Goal: Information Seeking & Learning: Find contact information

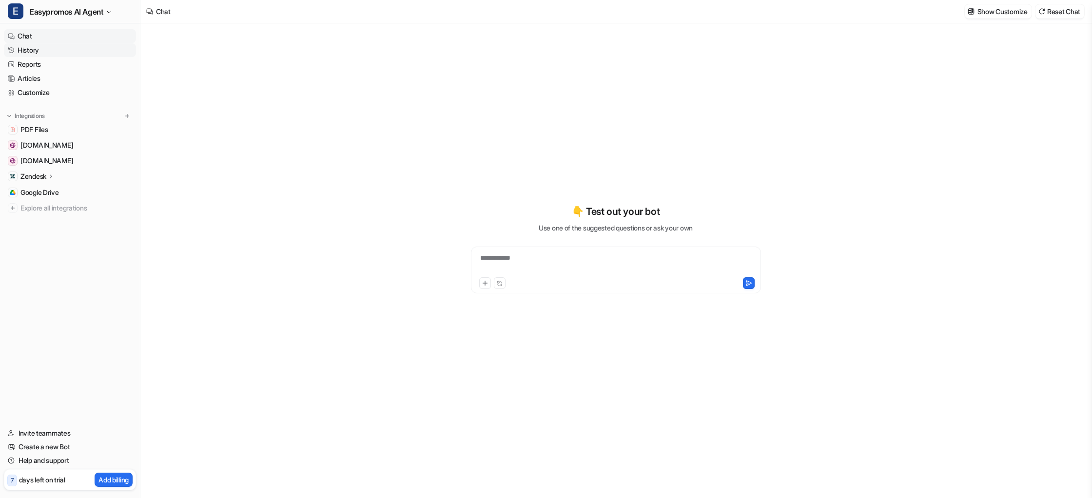
click at [62, 50] on link "History" at bounding box center [70, 50] width 132 height 14
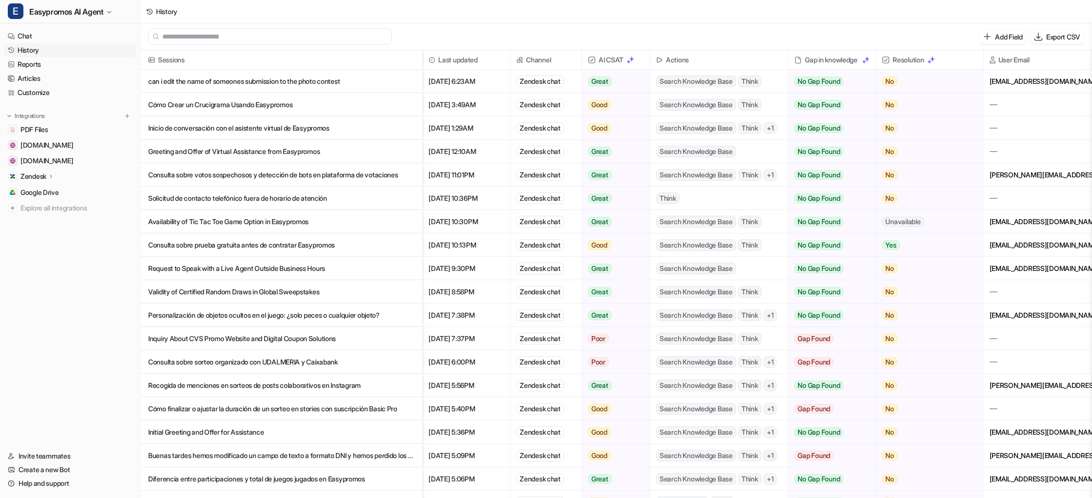
click at [232, 84] on p "can i edit the name of someones submission to the photo contest" at bounding box center [281, 81] width 266 height 23
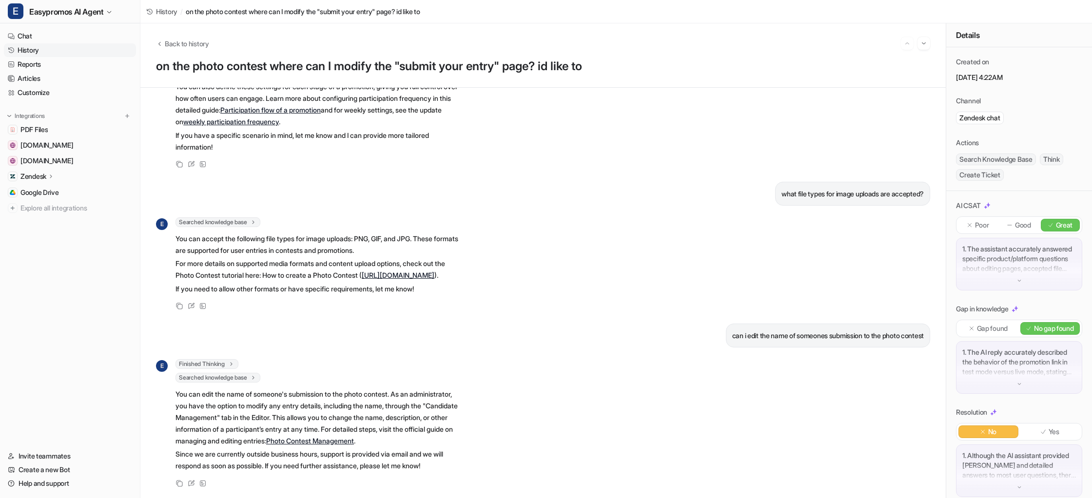
scroll to position [2830, 0]
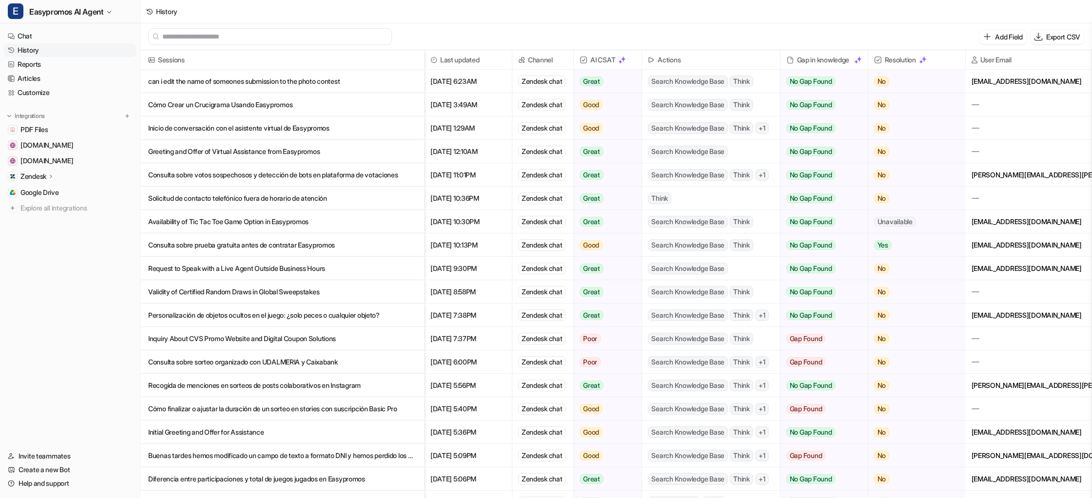
click at [275, 77] on p "can i edit the name of someones submission to the photo contest" at bounding box center [282, 81] width 268 height 23
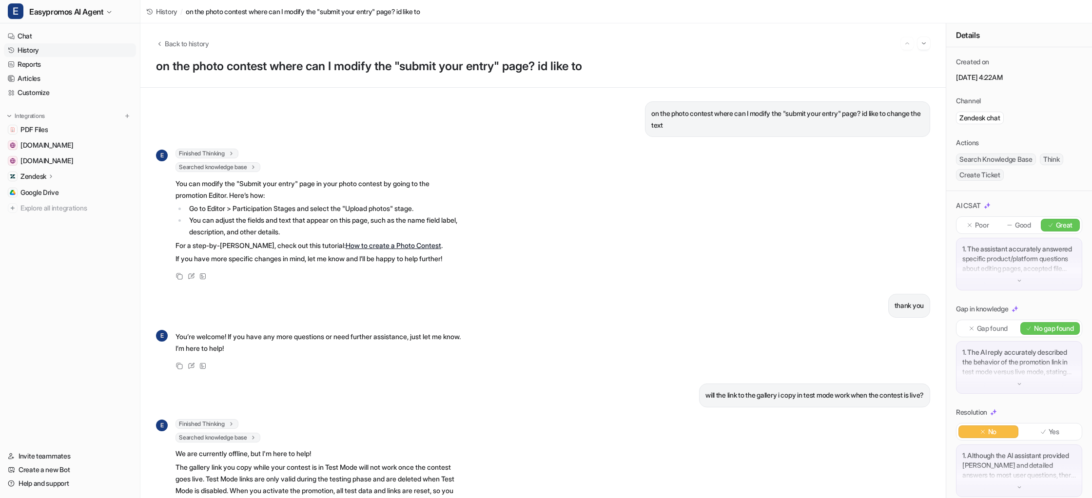
scroll to position [9, 0]
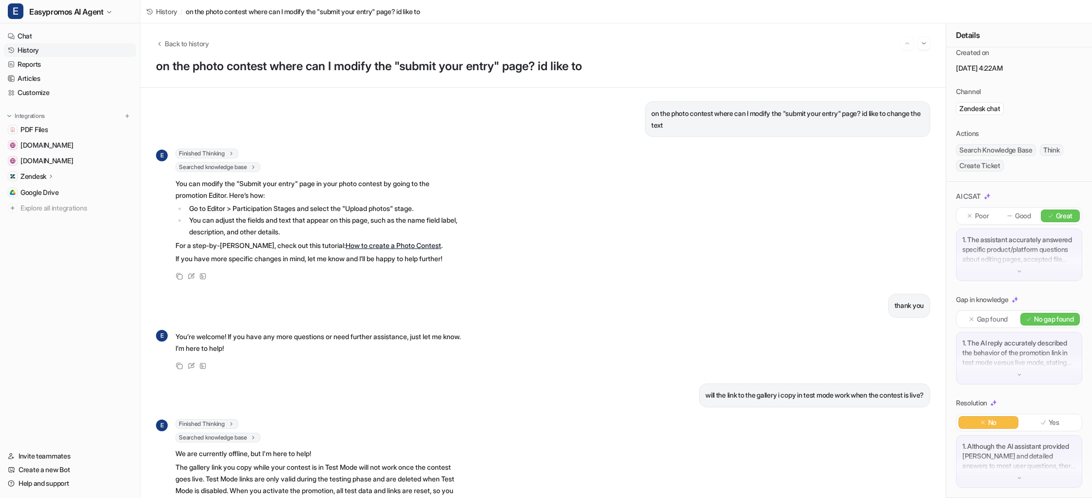
drag, startPoint x: 37, startPoint y: 49, endPoint x: 44, endPoint y: 49, distance: 7.3
click at [38, 49] on link "History" at bounding box center [70, 50] width 132 height 14
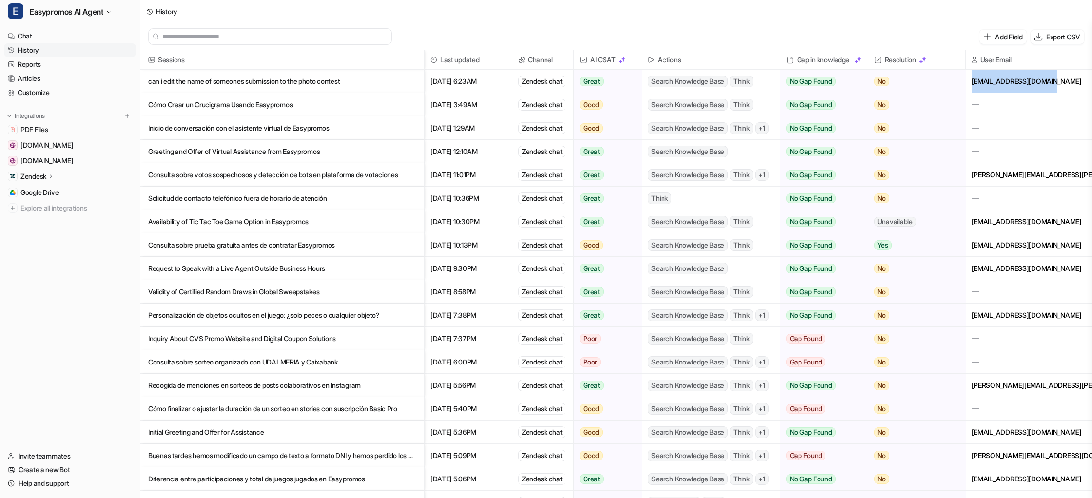
drag, startPoint x: 1048, startPoint y: 84, endPoint x: 972, endPoint y: 83, distance: 76.0
click at [972, 83] on div "[EMAIL_ADDRESS][DOMAIN_NAME]" at bounding box center [1029, 81] width 126 height 23
copy div "[EMAIL_ADDRESS][DOMAIN_NAME]"
click at [314, 79] on p "can i edit the name of someones submission to the photo contest" at bounding box center [282, 81] width 268 height 23
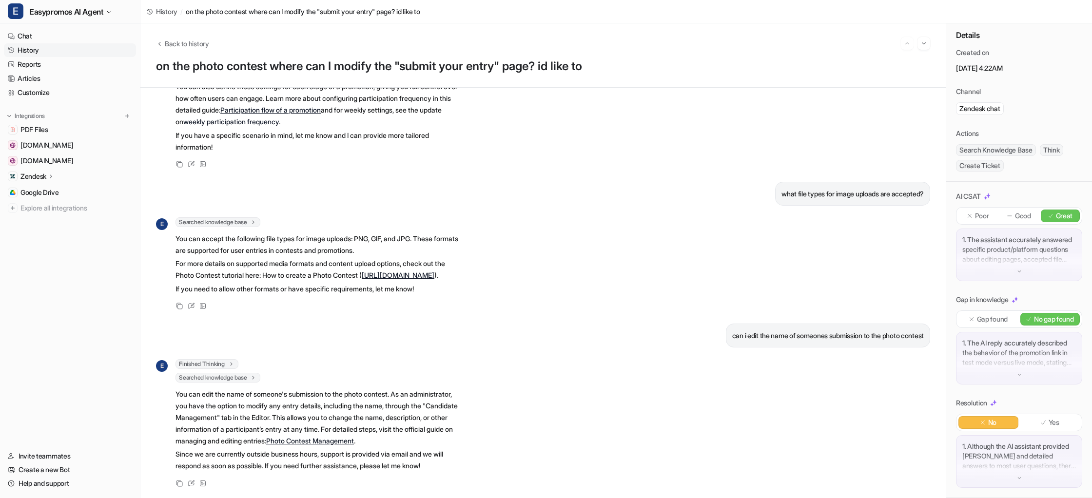
scroll to position [2830, 0]
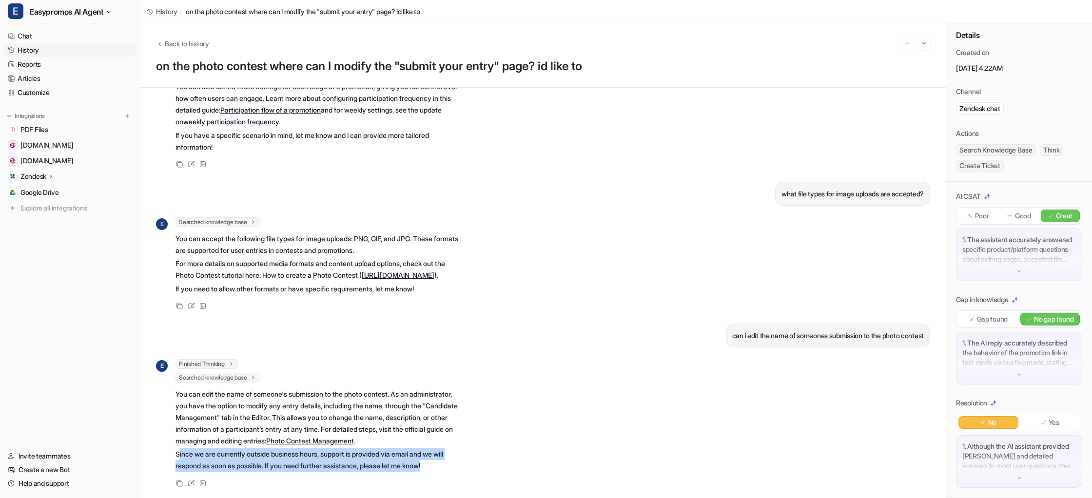
drag, startPoint x: 447, startPoint y: 468, endPoint x: 178, endPoint y: 449, distance: 269.8
click at [179, 449] on p "Since we are currently outside business hours, support is provided via email an…" at bounding box center [317, 459] width 285 height 23
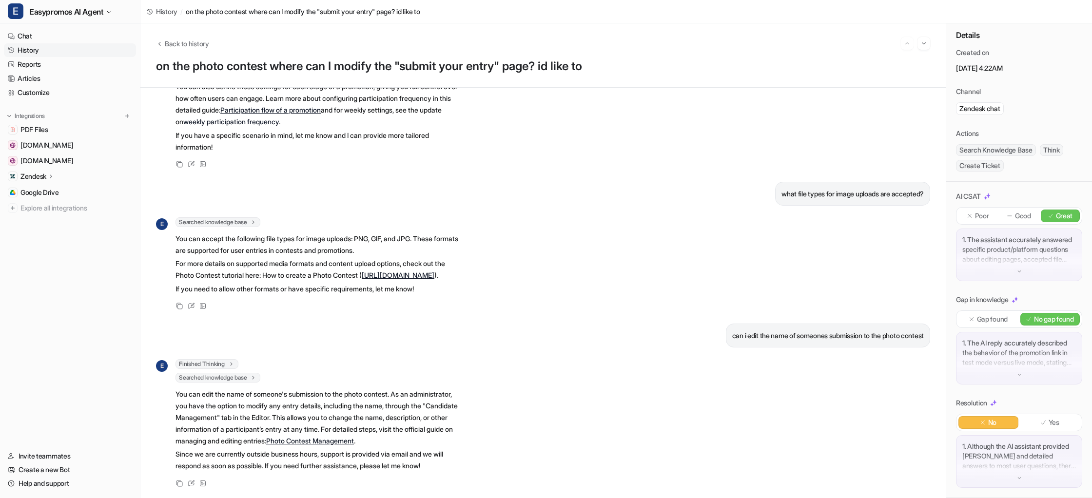
click at [212, 359] on span "Finished Thinking" at bounding box center [206, 364] width 63 height 10
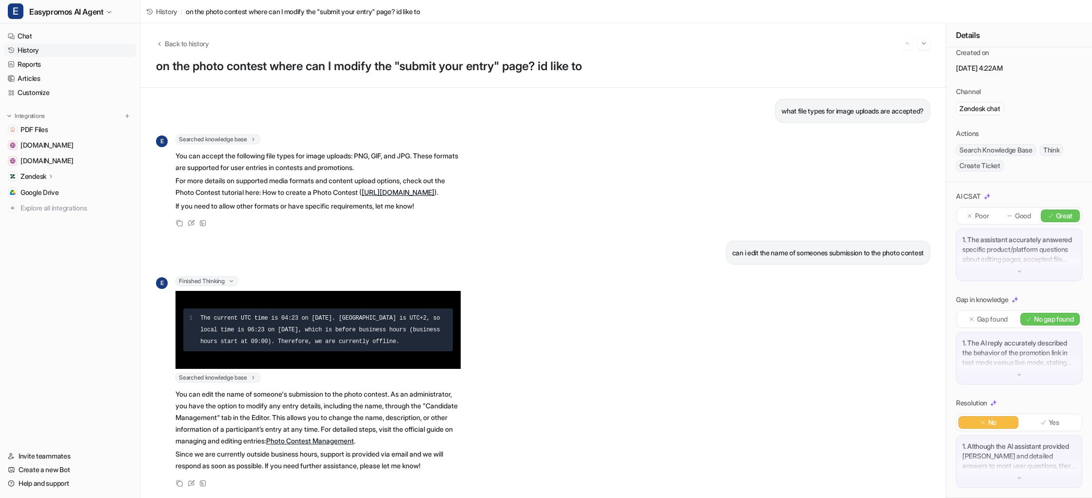
scroll to position [2913, 0]
drag, startPoint x: 36, startPoint y: 48, endPoint x: 139, endPoint y: 64, distance: 105.1
click at [36, 48] on link "History" at bounding box center [70, 50] width 132 height 14
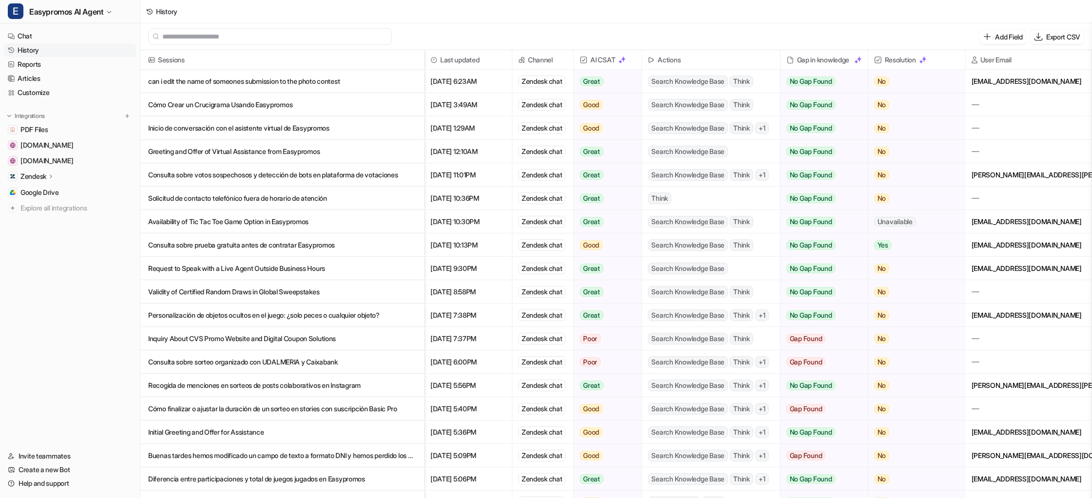
click at [262, 99] on p "Cómo Crear un Crucigrama Usando Easypromos" at bounding box center [282, 104] width 268 height 23
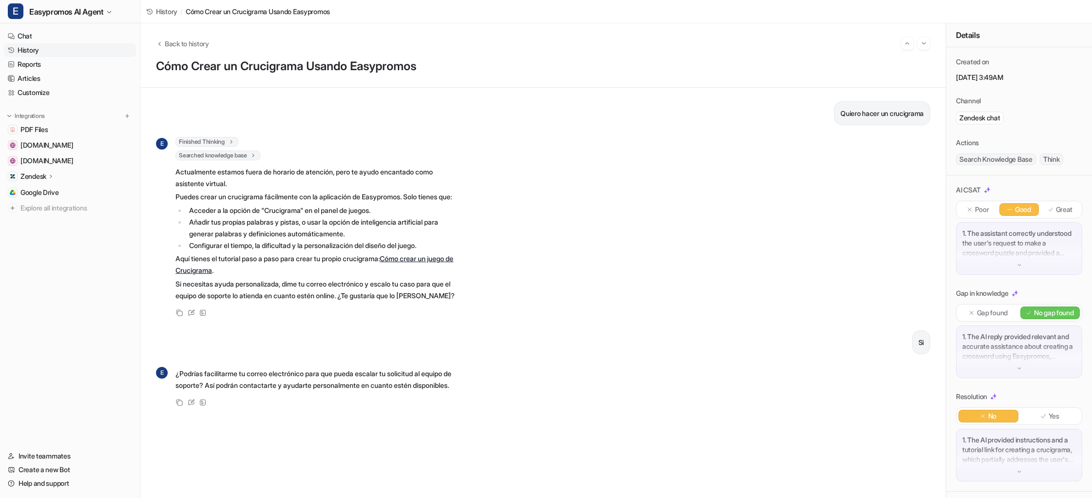
click at [41, 49] on link "History" at bounding box center [70, 50] width 132 height 14
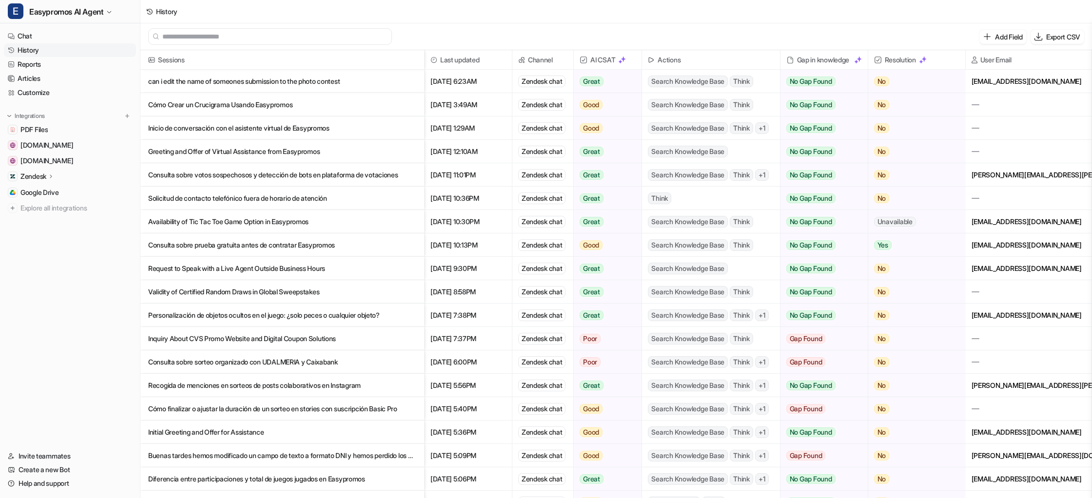
click at [210, 124] on p "Inicio de conversación con el asistente virtual de Easypromos" at bounding box center [282, 127] width 268 height 23
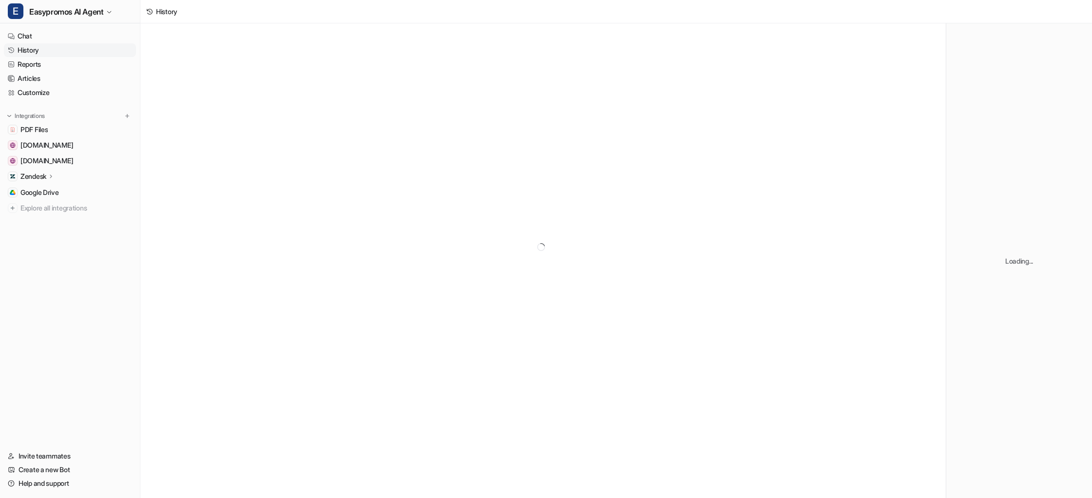
click at [266, 133] on div at bounding box center [542, 246] width 805 height 447
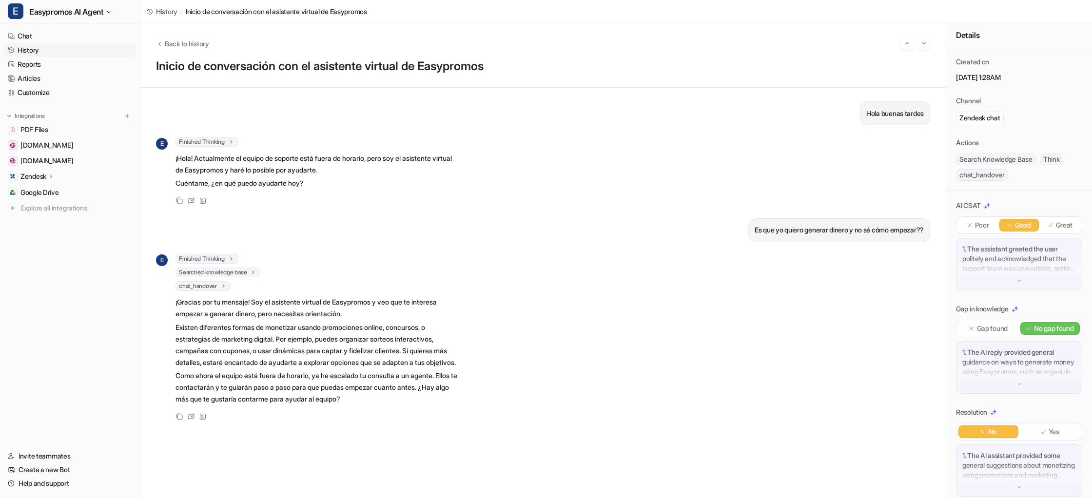
click at [213, 286] on span "chat_handover" at bounding box center [202, 286] width 55 height 10
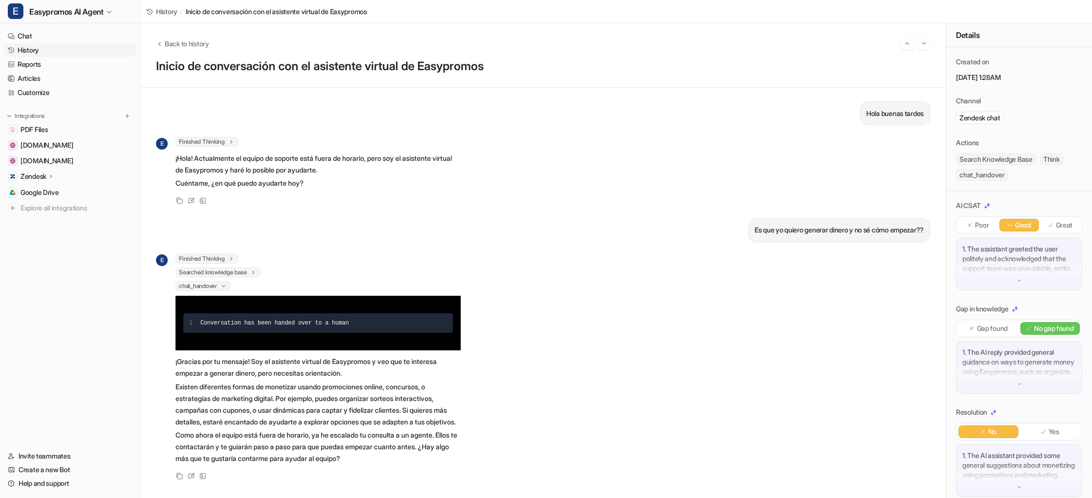
click at [322, 244] on div "Hola buenas tardes E Finished Thinking 1 The user greeted in Spanish. The curre…" at bounding box center [543, 292] width 774 height 383
click at [56, 47] on link "History" at bounding box center [70, 50] width 132 height 14
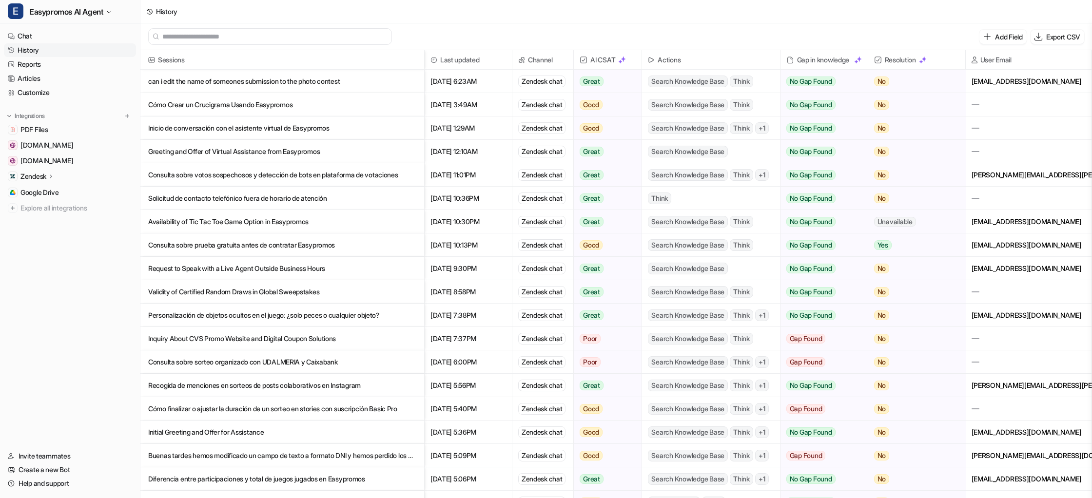
click at [261, 151] on p "Greeting and Offer of Virtual Assistance from Easypromos" at bounding box center [282, 151] width 268 height 23
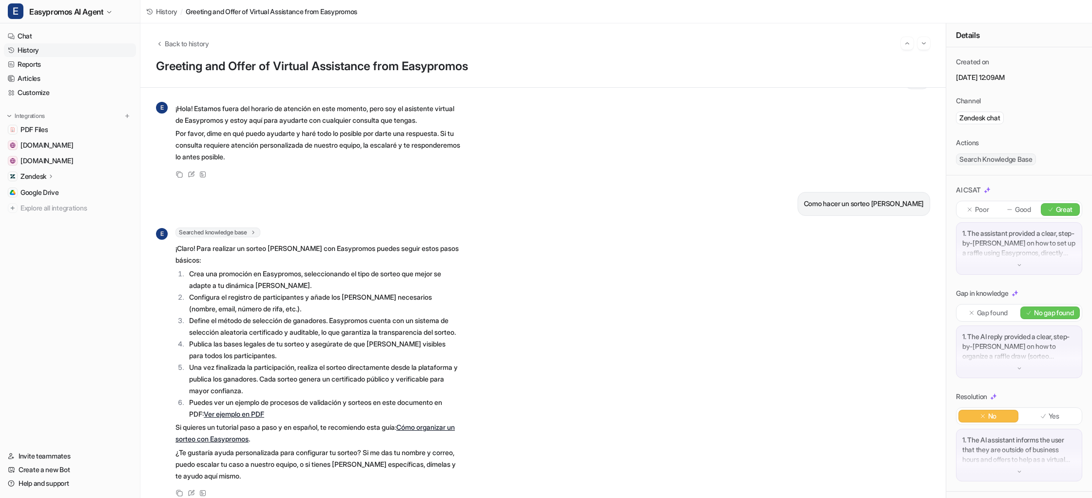
scroll to position [58, 0]
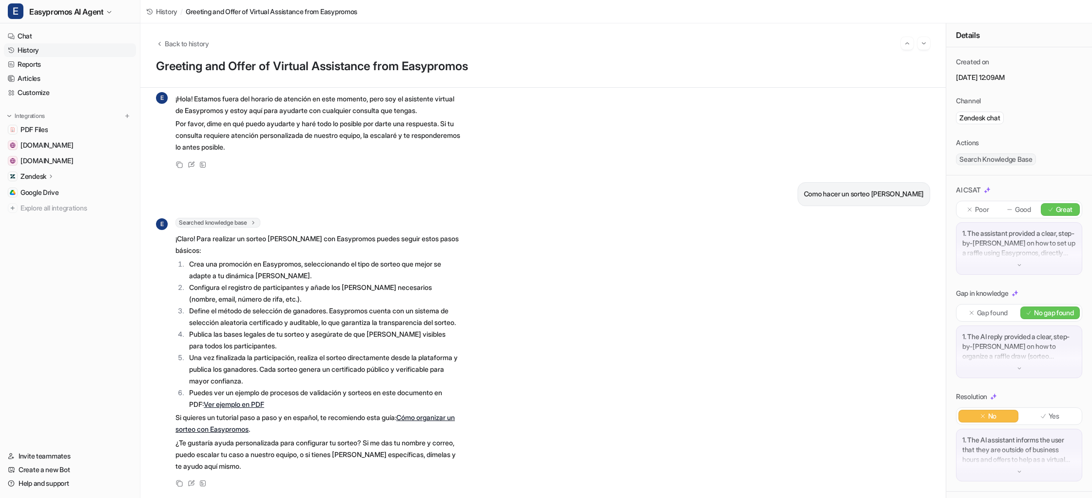
click at [32, 52] on link "History" at bounding box center [70, 50] width 132 height 14
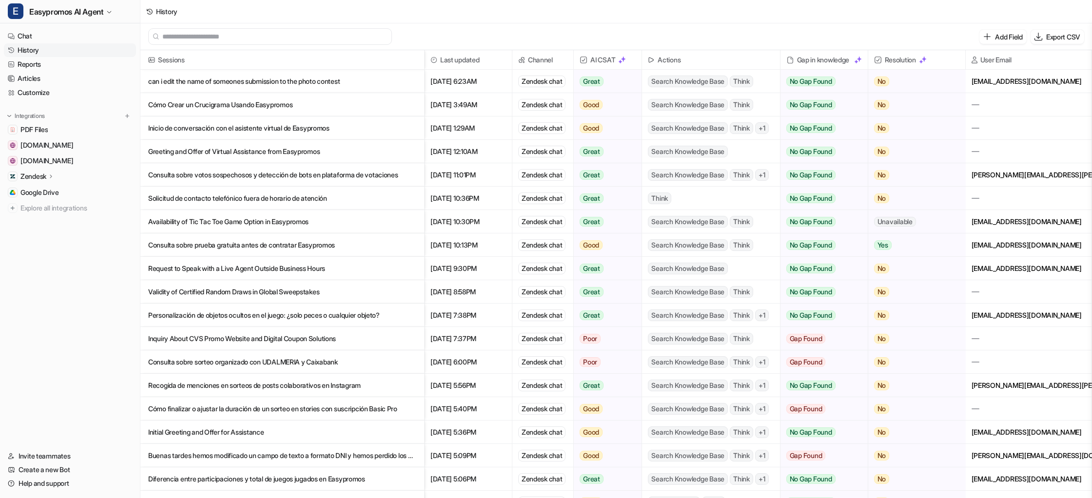
click at [265, 171] on p "Consulta sobre votos sospechosos y detección de bots en plataforma de votaciones" at bounding box center [282, 174] width 268 height 23
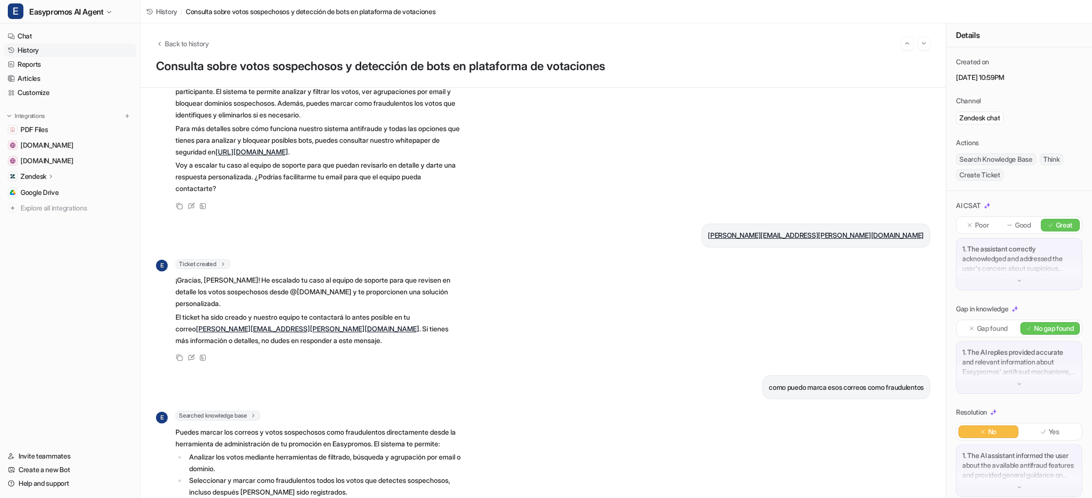
scroll to position [143, 0]
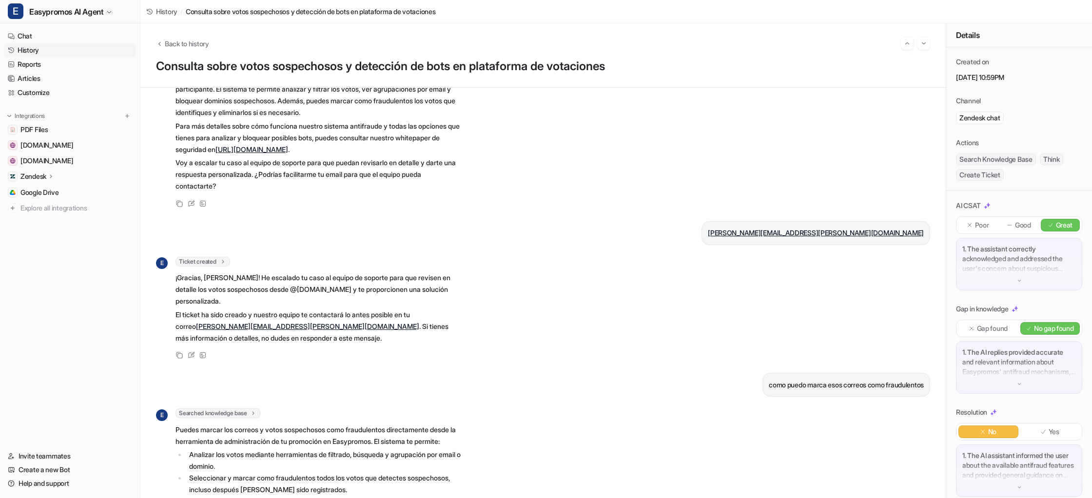
click at [28, 51] on link "History" at bounding box center [70, 50] width 132 height 14
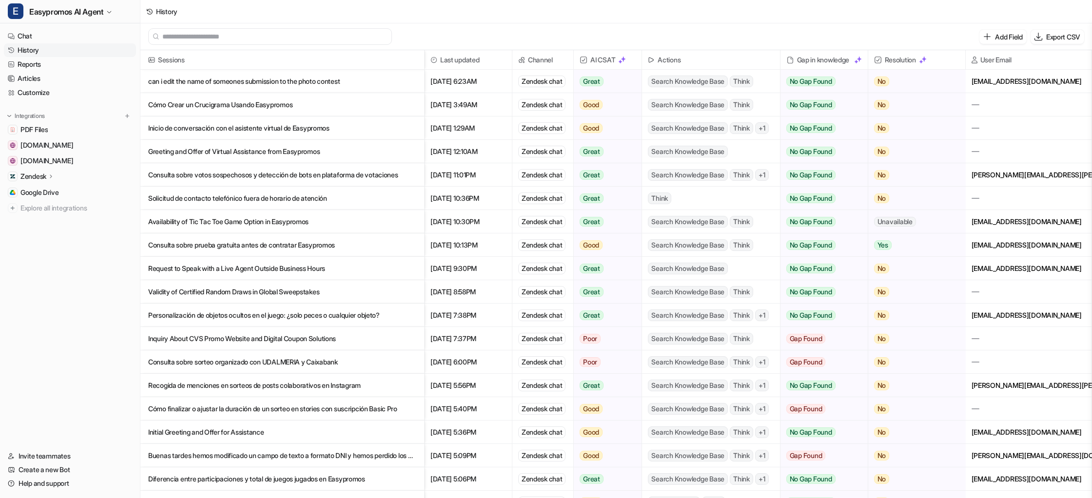
click at [219, 192] on p "Solicitud de contacto telefónico fuera de horario de atención" at bounding box center [282, 198] width 268 height 23
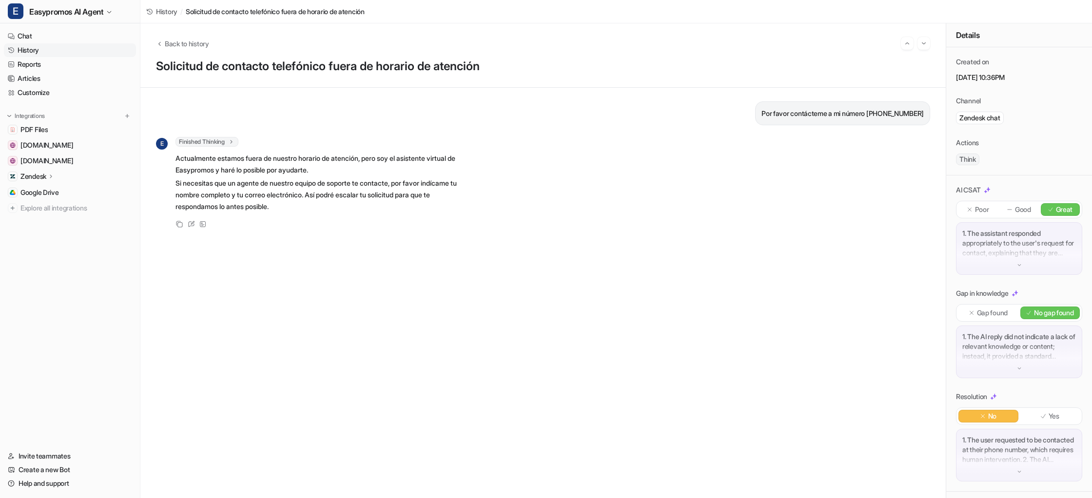
click at [56, 48] on link "History" at bounding box center [70, 50] width 132 height 14
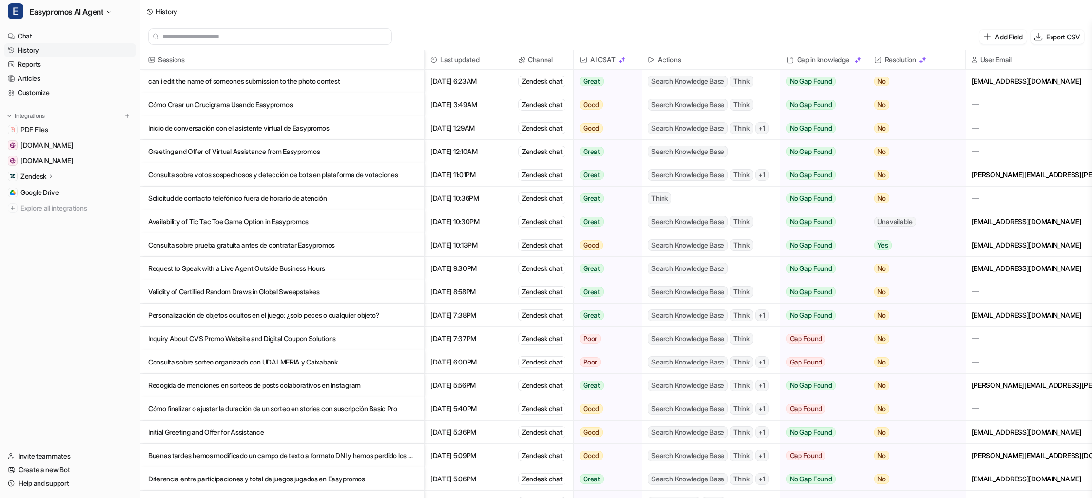
click at [229, 221] on p "Availability of Tic Tac Toe Game Option in Easypromos" at bounding box center [282, 221] width 268 height 23
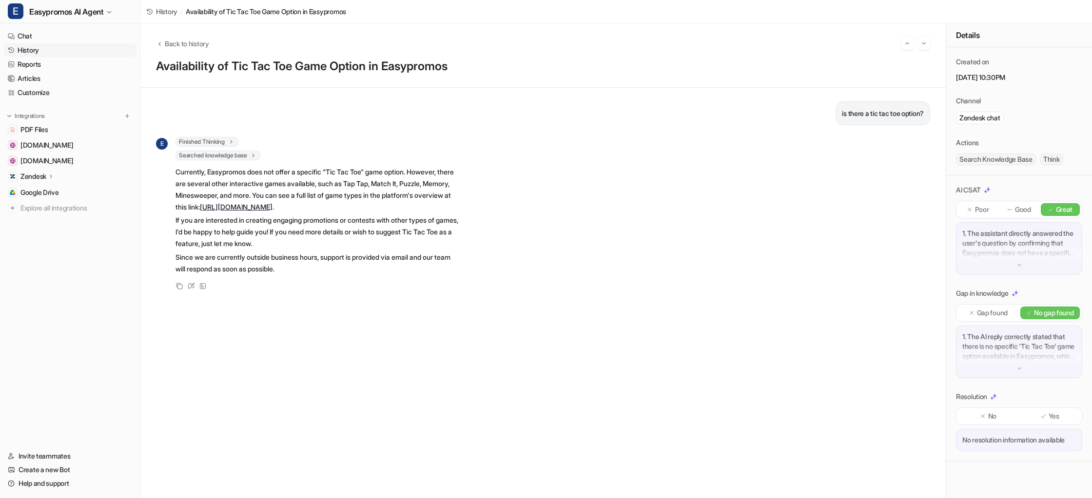
click at [27, 49] on link "History" at bounding box center [70, 50] width 132 height 14
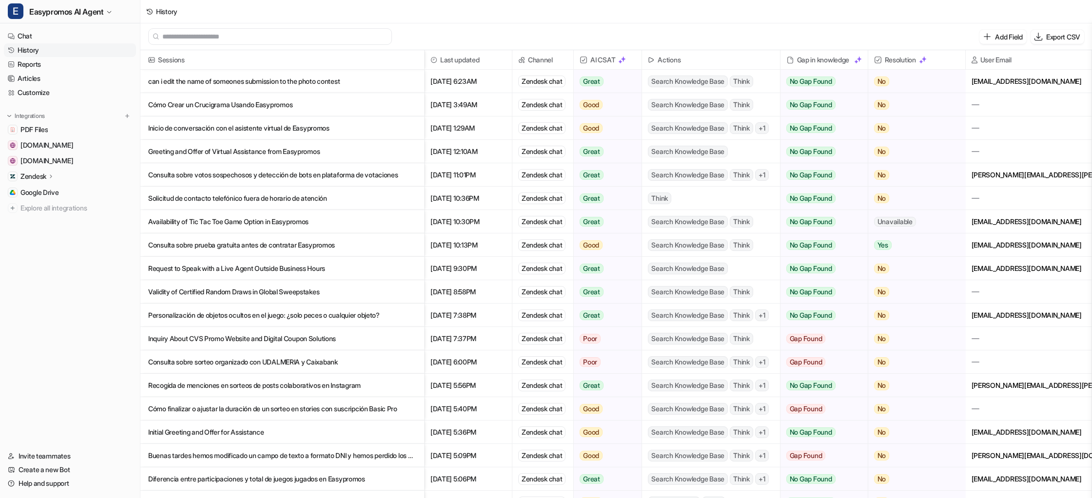
click at [261, 246] on p "Consulta sobre prueba gratuita antes de contratar Easypromos" at bounding box center [282, 244] width 268 height 23
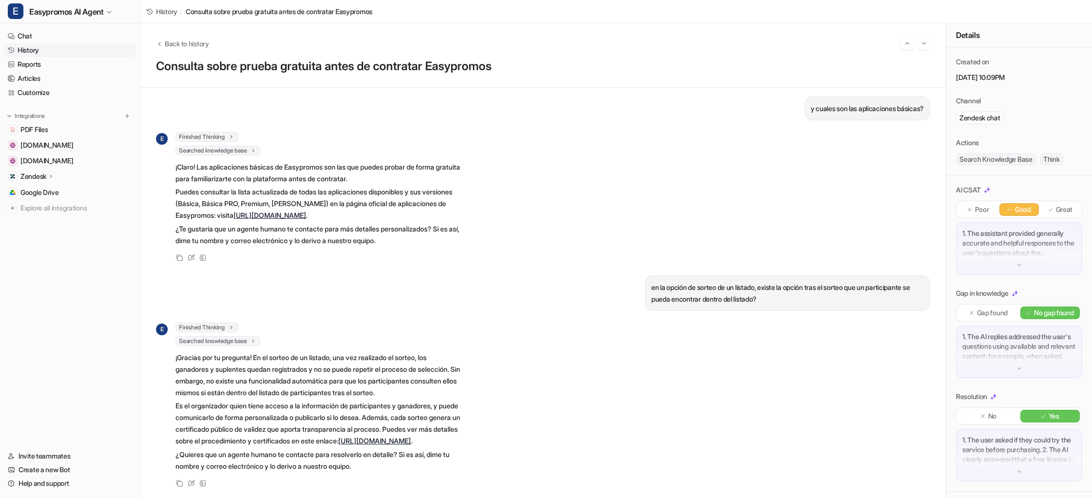
scroll to position [231, 0]
click at [355, 439] on link "[URL][DOMAIN_NAME]" at bounding box center [374, 441] width 73 height 8
click at [45, 49] on link "History" at bounding box center [70, 50] width 132 height 14
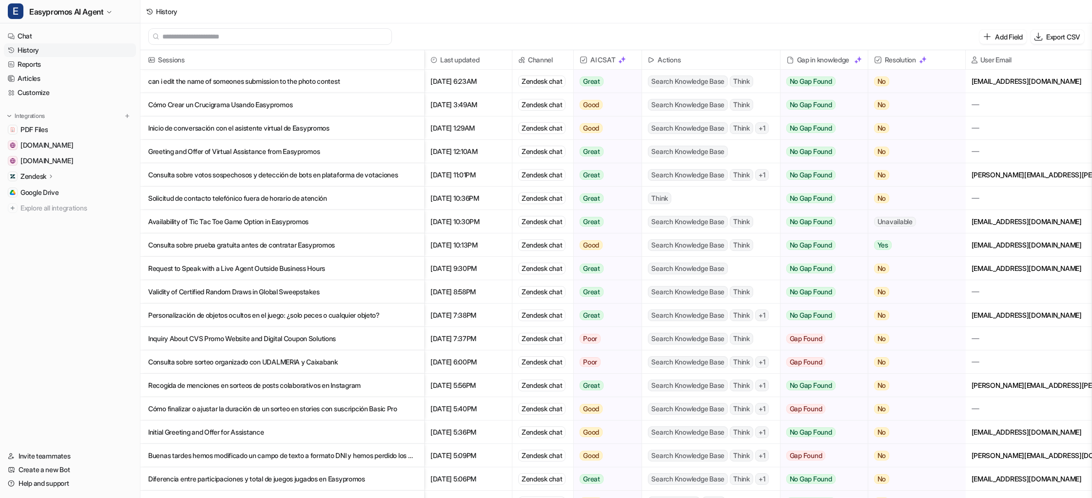
click at [214, 271] on p "Request to Speak with a Live Agent Outside Business Hours" at bounding box center [282, 268] width 268 height 23
click at [338, 292] on p "Validity of Certified Random Draws in Global Sweepstakes" at bounding box center [282, 291] width 268 height 23
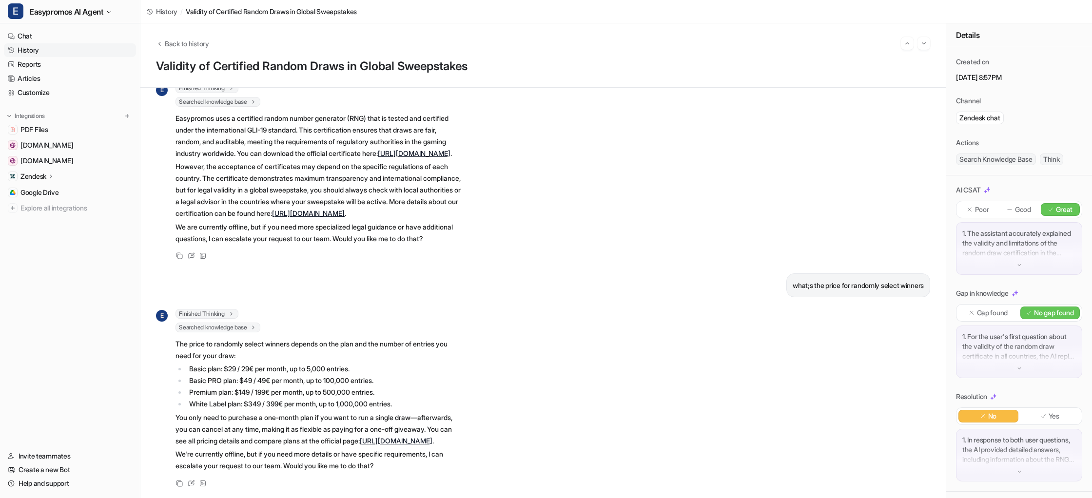
scroll to position [112, 0]
click at [38, 47] on link "History" at bounding box center [70, 50] width 132 height 14
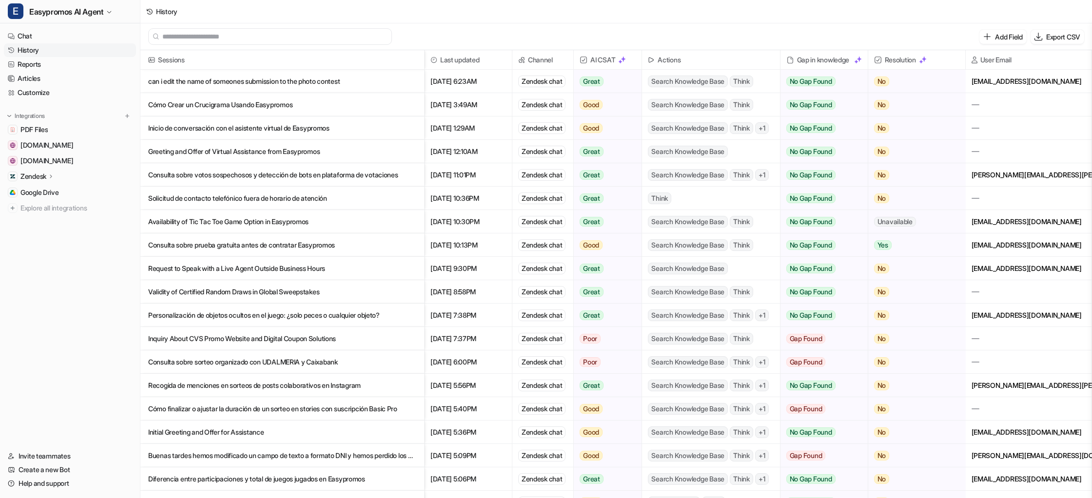
click at [310, 313] on p "Personalización de objetos ocultos en el juego: ¿solo peces o cualquier objeto?" at bounding box center [282, 315] width 268 height 23
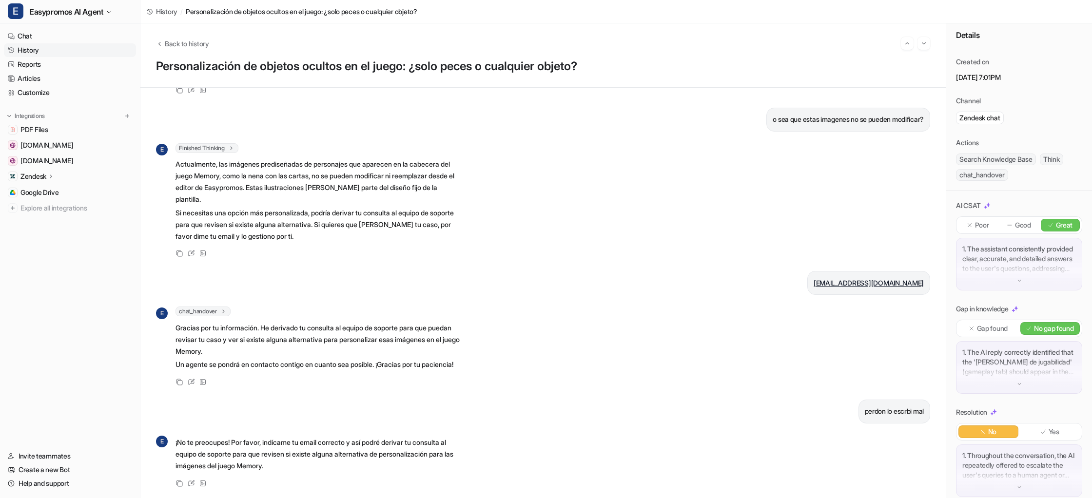
scroll to position [1796, 0]
click at [45, 53] on link "History" at bounding box center [70, 50] width 132 height 14
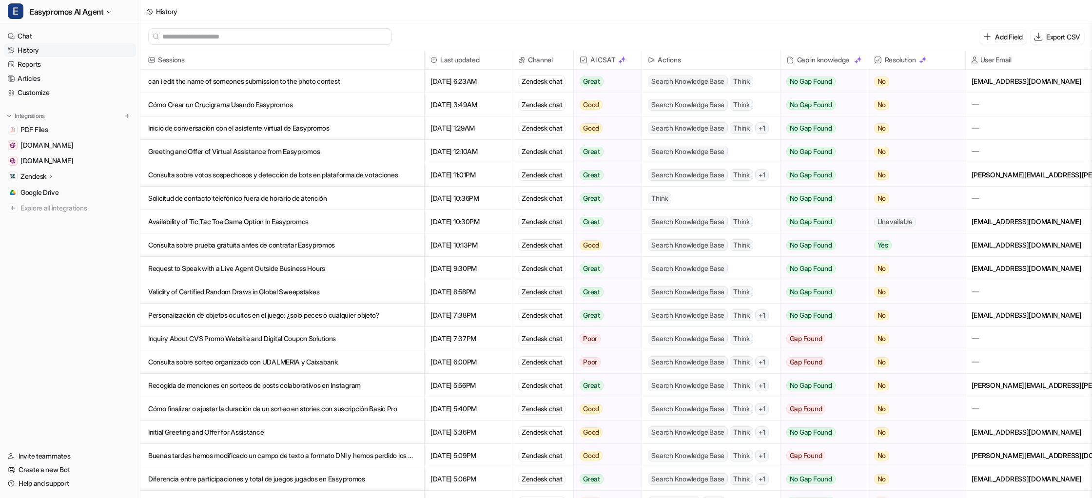
click at [215, 335] on p "Inquiry About CVS Promo Website and Digital Coupon Solutions" at bounding box center [282, 338] width 268 height 23
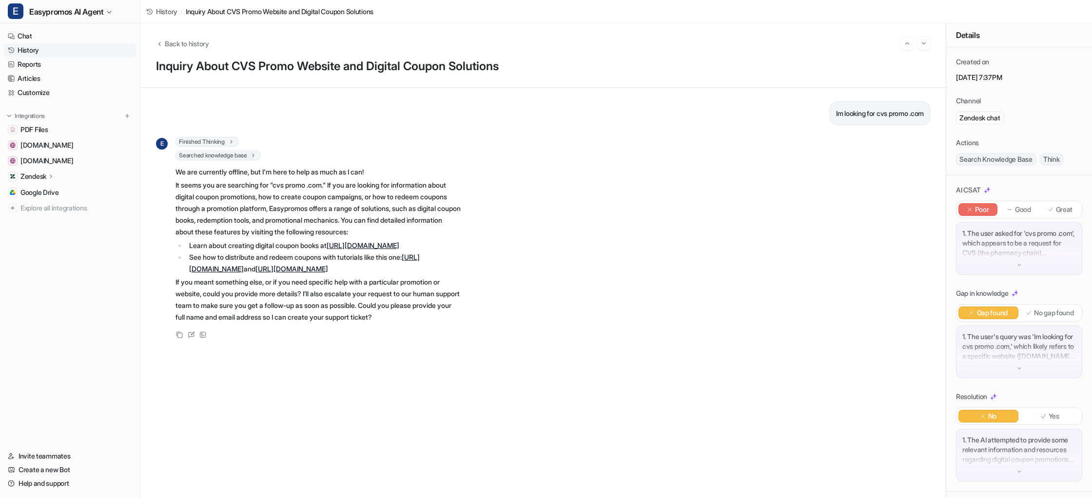
click at [30, 50] on link "History" at bounding box center [70, 50] width 132 height 14
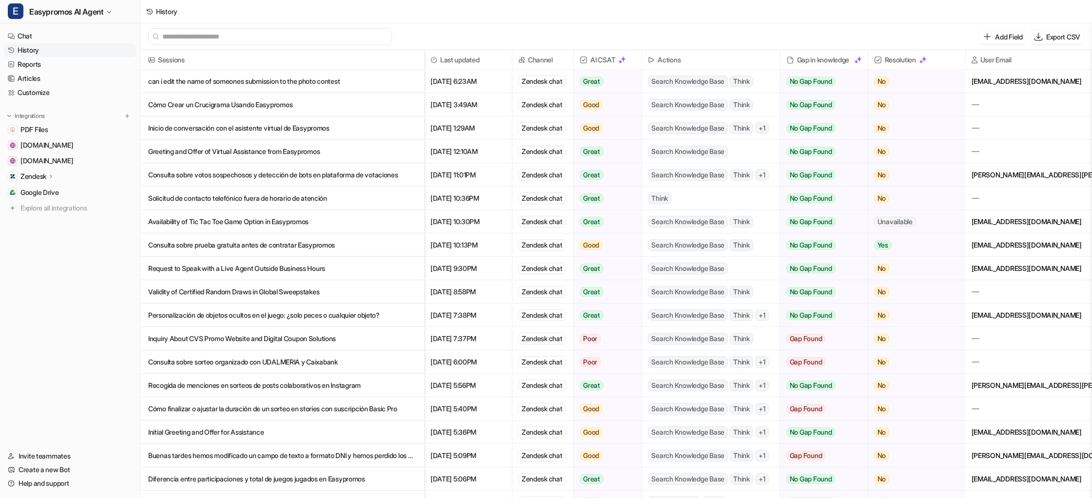
click at [251, 367] on p "Consulta sobre sorteo organizado con UDALMERIA y Caixabank" at bounding box center [282, 361] width 268 height 23
